Goal: Information Seeking & Learning: Learn about a topic

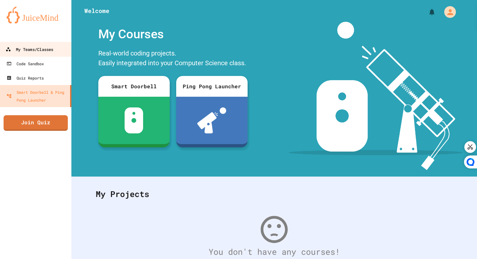
click at [52, 45] on div "My Teams/Classes" at bounding box center [30, 49] width 48 height 8
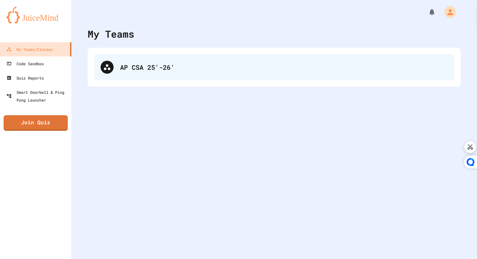
click at [147, 59] on div "AP CSA 25'-26'" at bounding box center [274, 67] width 360 height 26
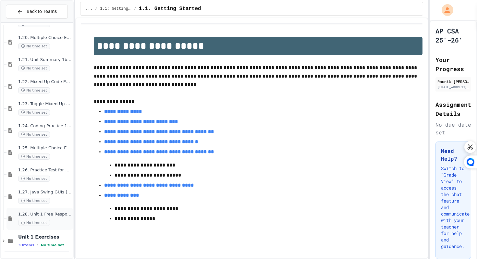
scroll to position [635, 0]
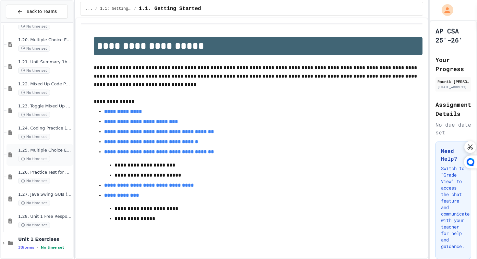
click at [47, 162] on div "1.25. Multiple Choice Exercises for Unit 1b (1.9-1.15) No time set" at bounding box center [39, 155] width 66 height 22
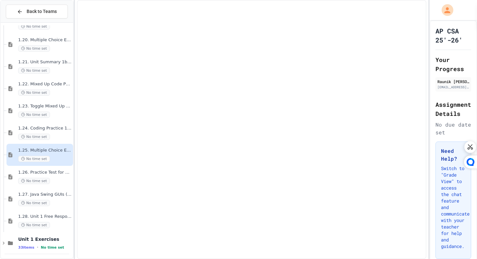
scroll to position [630, 0]
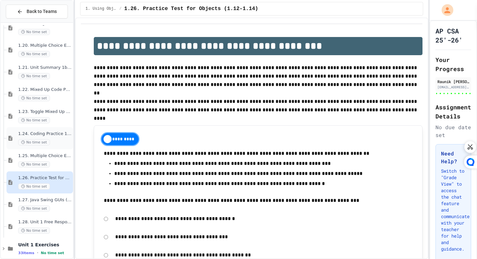
click at [48, 133] on span "1.24. Coding Practice 1b (1.7-1.15)" at bounding box center [44, 134] width 53 height 6
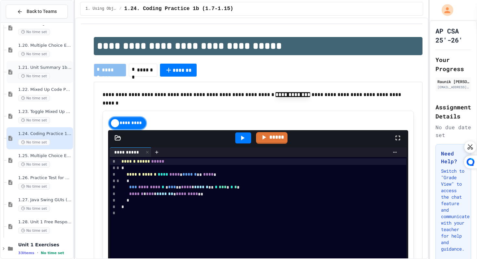
click at [52, 71] on div "1.21. Unit Summary 1b (1.7-1.15) No time set" at bounding box center [44, 72] width 53 height 14
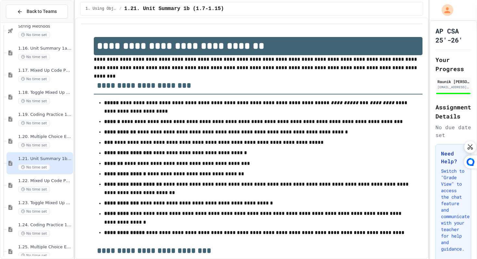
scroll to position [535, 0]
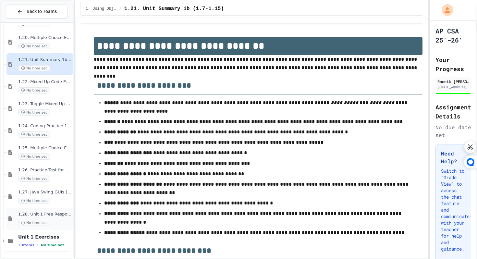
click at [44, 216] on span "1.28. Unit 1 Free Response Question (FRQ) Practice" at bounding box center [44, 214] width 53 height 6
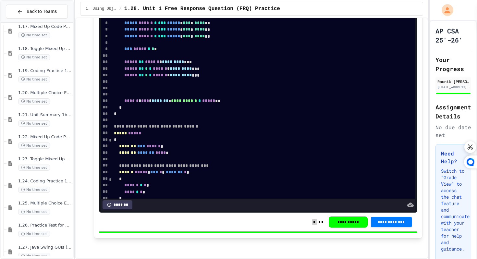
scroll to position [539, 0]
click at [40, 120] on span "No time set" at bounding box center [34, 122] width 32 height 6
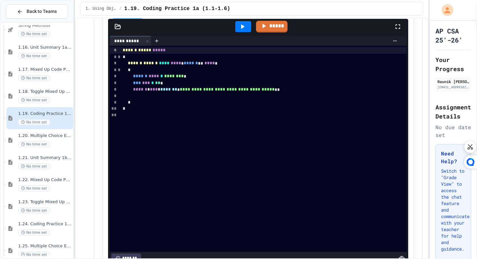
scroll to position [1239, 0]
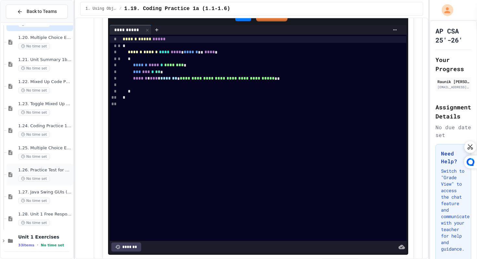
click at [40, 177] on span "No time set" at bounding box center [34, 178] width 32 height 6
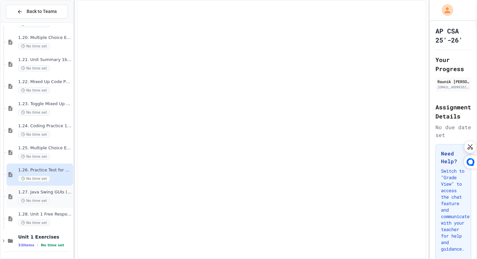
scroll to position [630, 0]
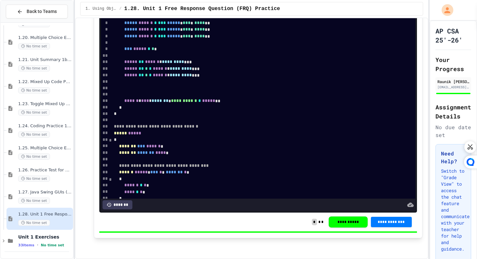
scroll to position [446, 0]
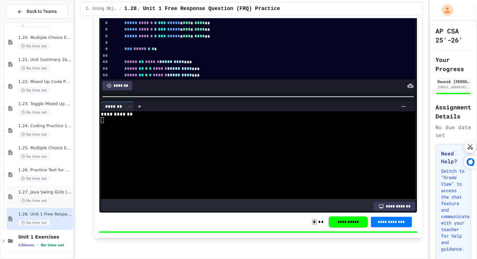
click at [64, 191] on span "1.27. Java Swing GUIs (optional)" at bounding box center [44, 192] width 53 height 6
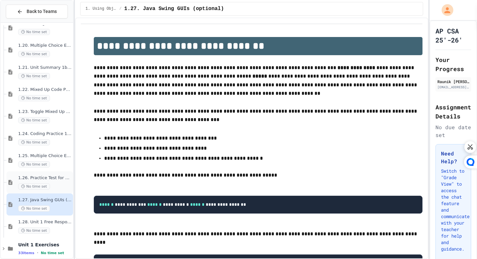
click at [58, 182] on div "1.26. Practice Test for Objects (1.12-1.14) No time set" at bounding box center [44, 182] width 53 height 14
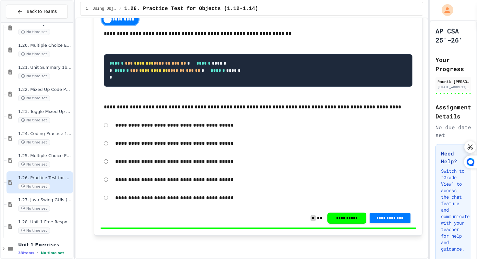
scroll to position [3217, 0]
click at [46, 89] on span "1.22. Mixed Up Code Practice 1b (1.7-1.15)" at bounding box center [44, 90] width 53 height 6
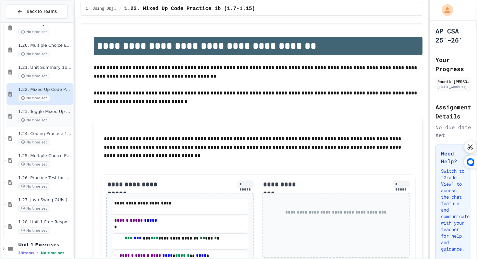
click at [68, 116] on div "1.23. Toggle Mixed Up or Write Code Practice 1b (1.7-1.15) No time set" at bounding box center [44, 116] width 53 height 14
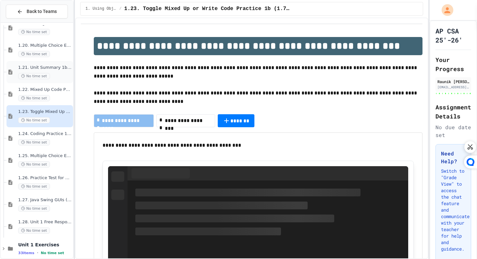
click at [57, 67] on span "1.21. Unit Summary 1b (1.7-1.15)" at bounding box center [44, 68] width 53 height 6
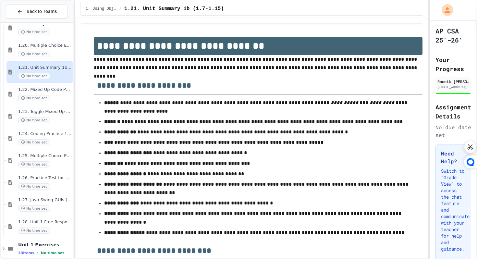
scroll to position [577, 0]
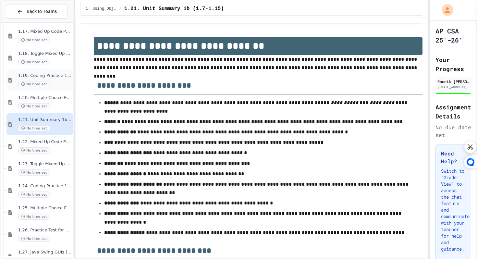
click at [56, 89] on div "1.19. Coding Practice 1a (1.1-1.6) No time set" at bounding box center [39, 80] width 66 height 22
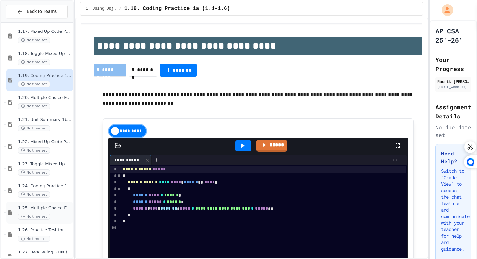
click at [51, 205] on span "1.25. Multiple Choice Exercises for Unit 1b (1.9-1.15)" at bounding box center [44, 208] width 53 height 6
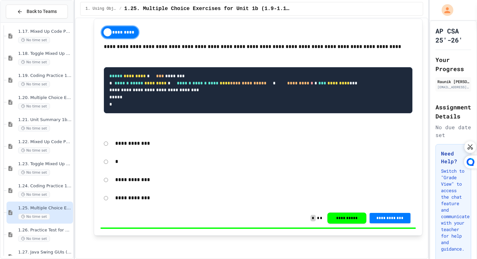
scroll to position [5600, 0]
click at [60, 185] on span "1.24. Coding Practice 1b (1.7-1.15)" at bounding box center [44, 186] width 53 height 6
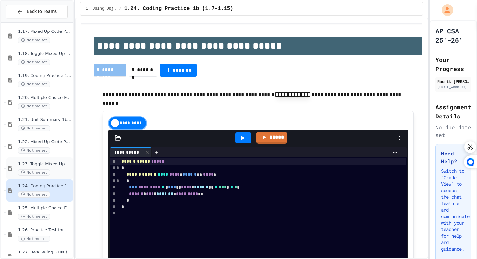
click at [56, 161] on span "1.23. Toggle Mixed Up or Write Code Practice 1b (1.7-1.15)" at bounding box center [44, 164] width 53 height 6
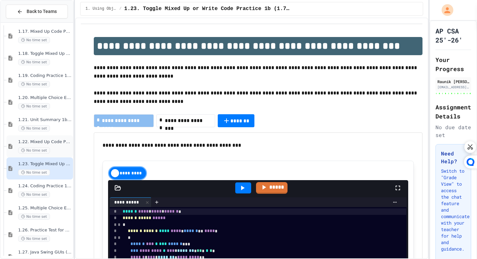
click at [65, 147] on div "No time set" at bounding box center [44, 150] width 53 height 6
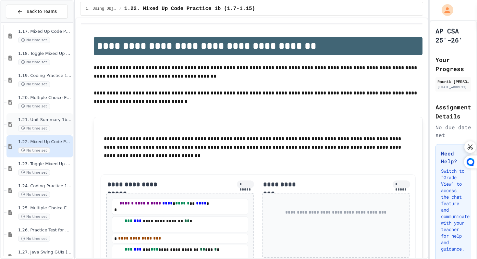
click at [60, 122] on span "1.21. Unit Summary 1b (1.7-1.15)" at bounding box center [44, 120] width 53 height 6
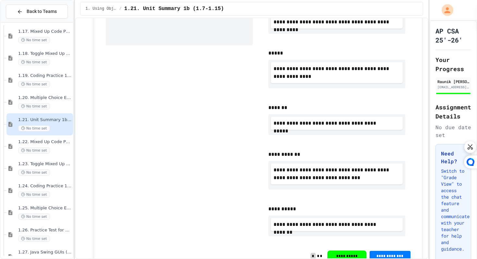
scroll to position [657, 0]
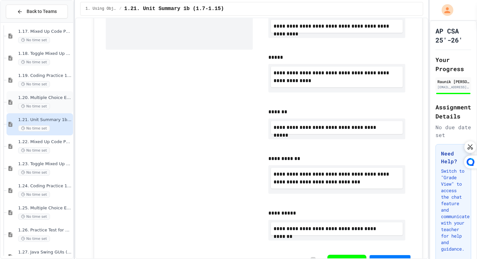
click at [57, 107] on div "No time set" at bounding box center [44, 106] width 53 height 6
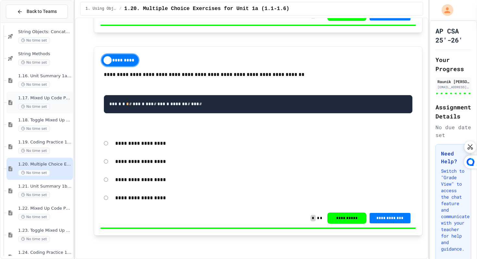
scroll to position [507, 0]
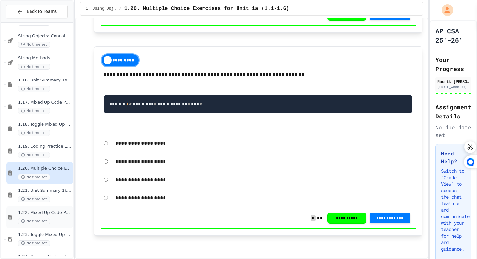
click at [39, 210] on span "1.22. Mixed Up Code Practice 1b (1.7-1.15)" at bounding box center [44, 213] width 53 height 6
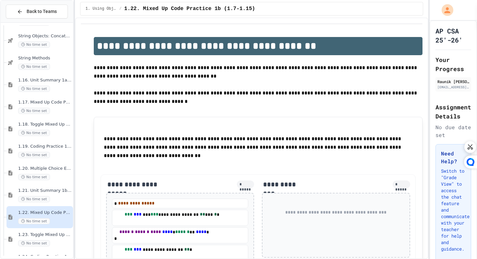
scroll to position [553, 0]
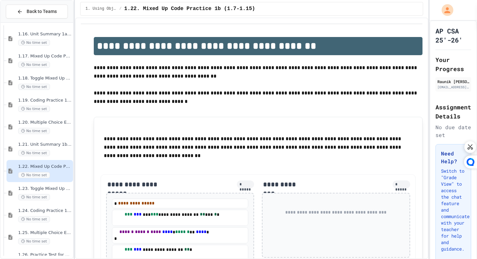
click at [40, 193] on div "1.23. Toggle Mixed Up or Write Code Practice 1b (1.7-1.15) No time set" at bounding box center [44, 193] width 53 height 14
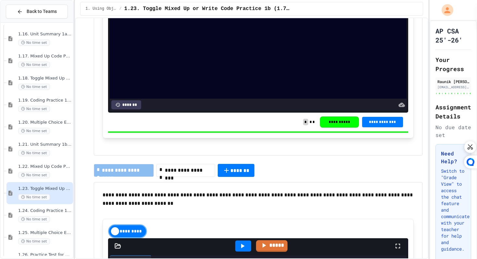
scroll to position [318, 0]
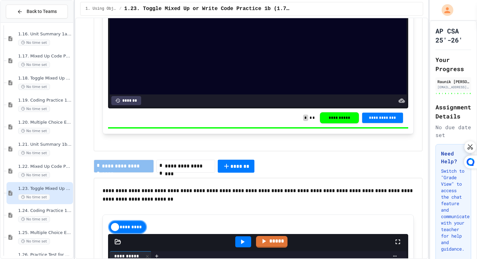
click at [193, 168] on span "**********" at bounding box center [188, 166] width 47 height 8
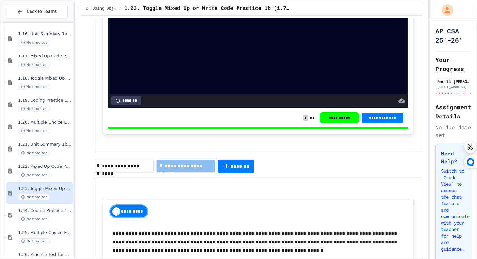
click at [141, 170] on div "**********" at bounding box center [124, 165] width 60 height 13
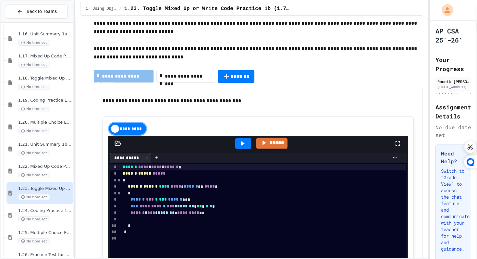
scroll to position [54, 0]
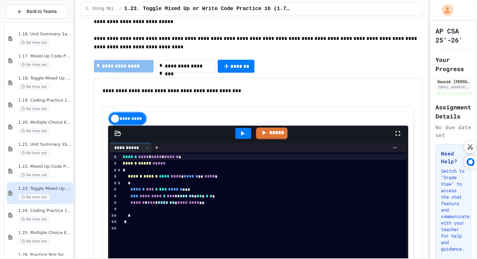
click at [139, 168] on div "*" at bounding box center [263, 170] width 285 height 6
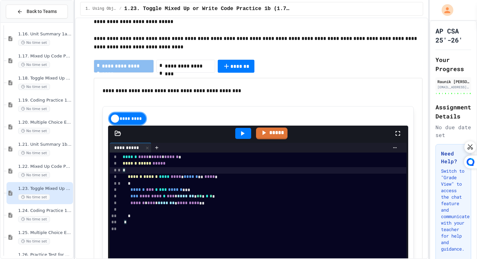
click at [159, 159] on span "****" at bounding box center [156, 156] width 10 height 5
